Goal: Find specific page/section: Find specific page/section

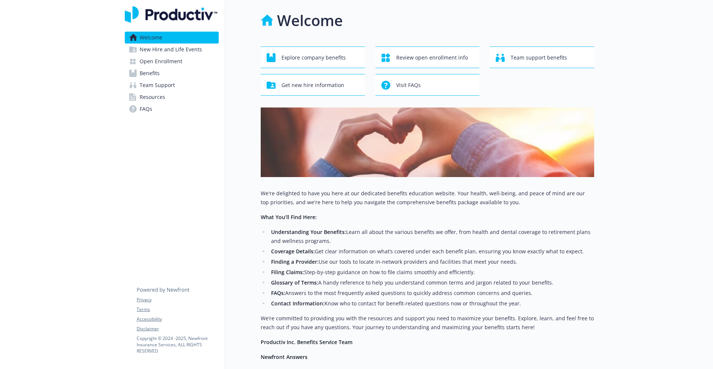
click at [171, 69] on link "Benefits" at bounding box center [172, 73] width 94 height 12
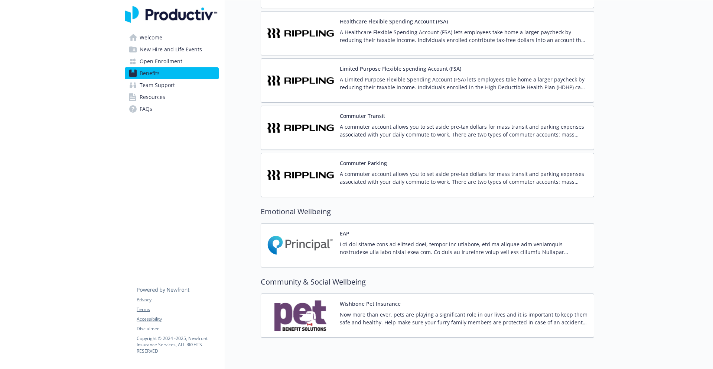
scroll to position [916, 0]
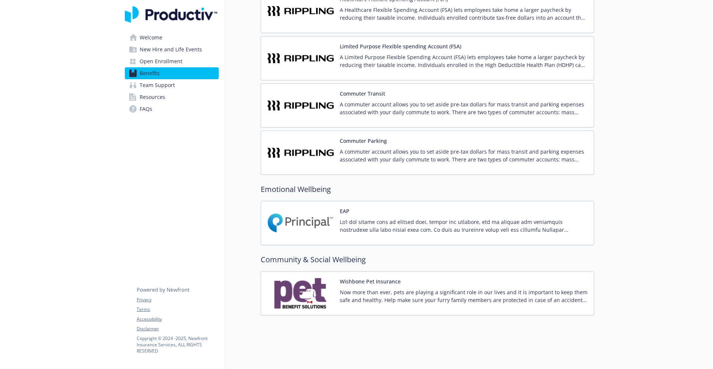
click at [146, 94] on span "Resources" at bounding box center [153, 97] width 26 height 12
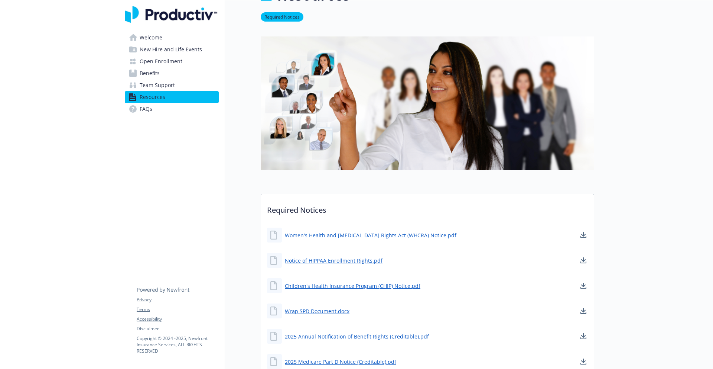
scroll to position [159, 0]
